Goal: Navigation & Orientation: Find specific page/section

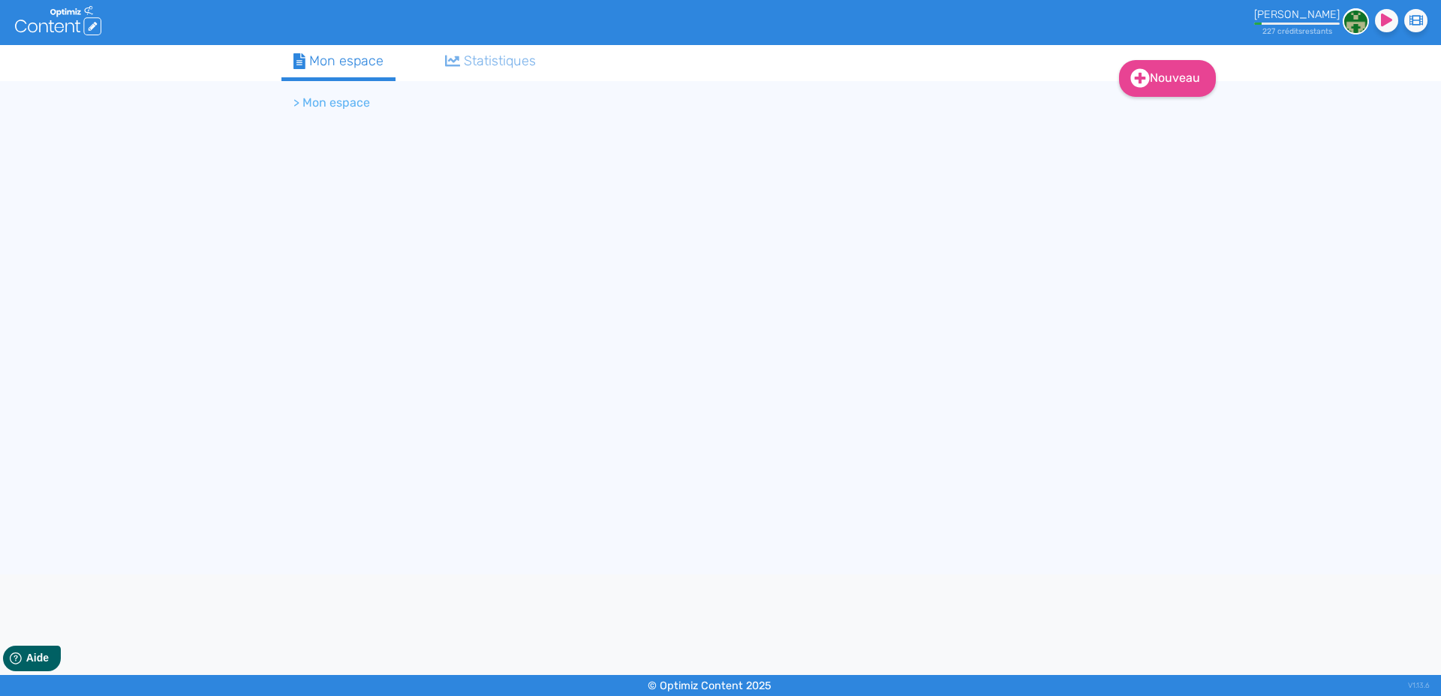
click at [170, 295] on div "Nouveau Contenu Dossier Mon espace Statistiques > Mon espace" at bounding box center [720, 309] width 1441 height 529
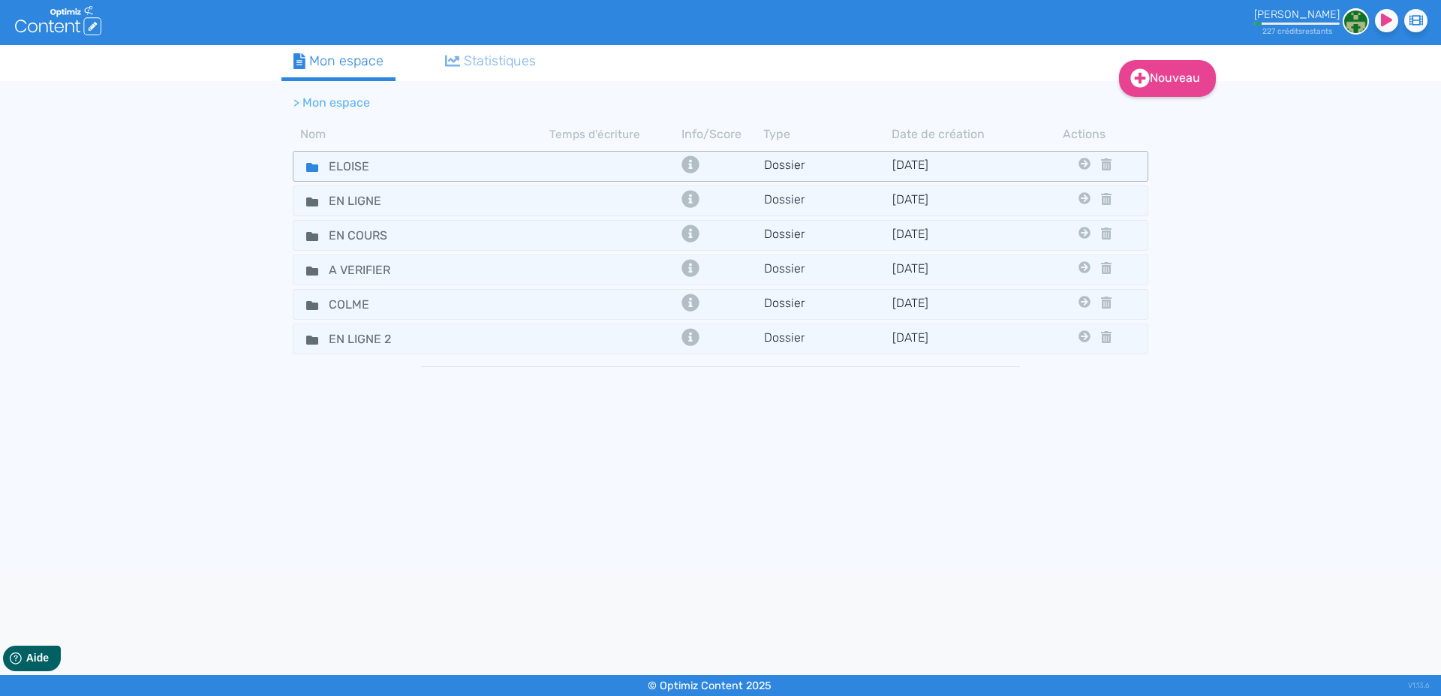
click at [303, 166] on fa-icon at bounding box center [306, 166] width 23 height 22
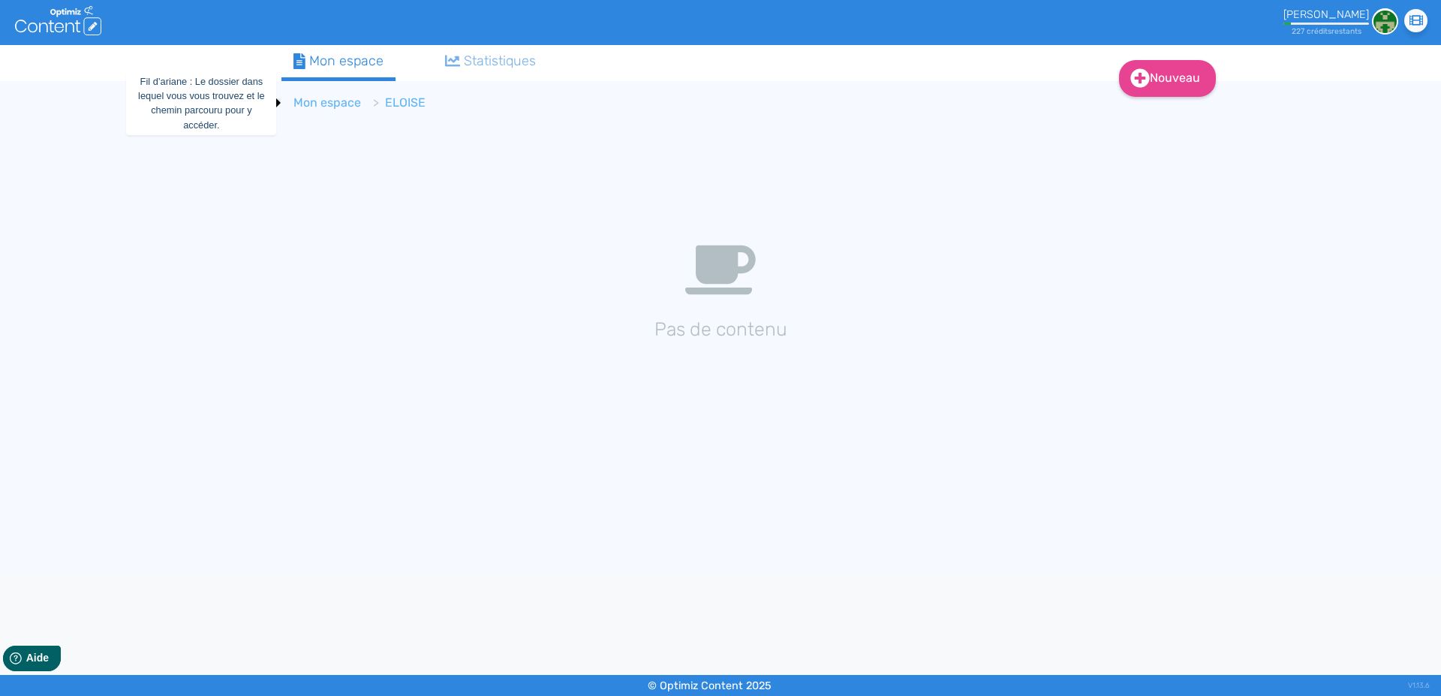
click at [323, 101] on link "Mon espace" at bounding box center [327, 102] width 68 height 14
